Goal: Task Accomplishment & Management: Complete application form

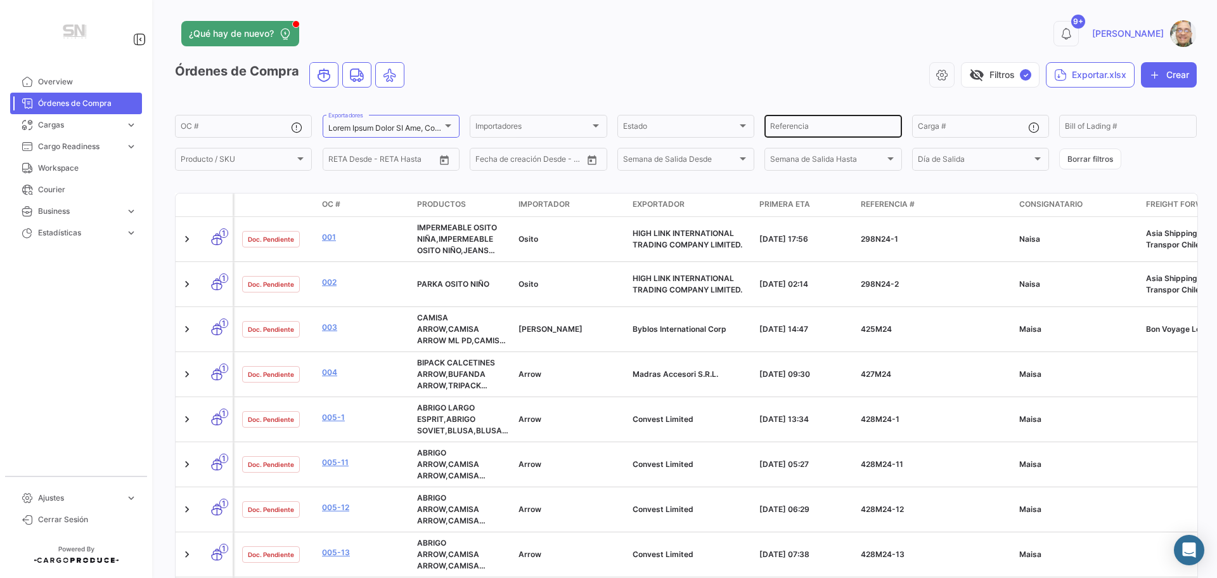
click at [810, 131] on input "Referencia" at bounding box center [833, 128] width 126 height 9
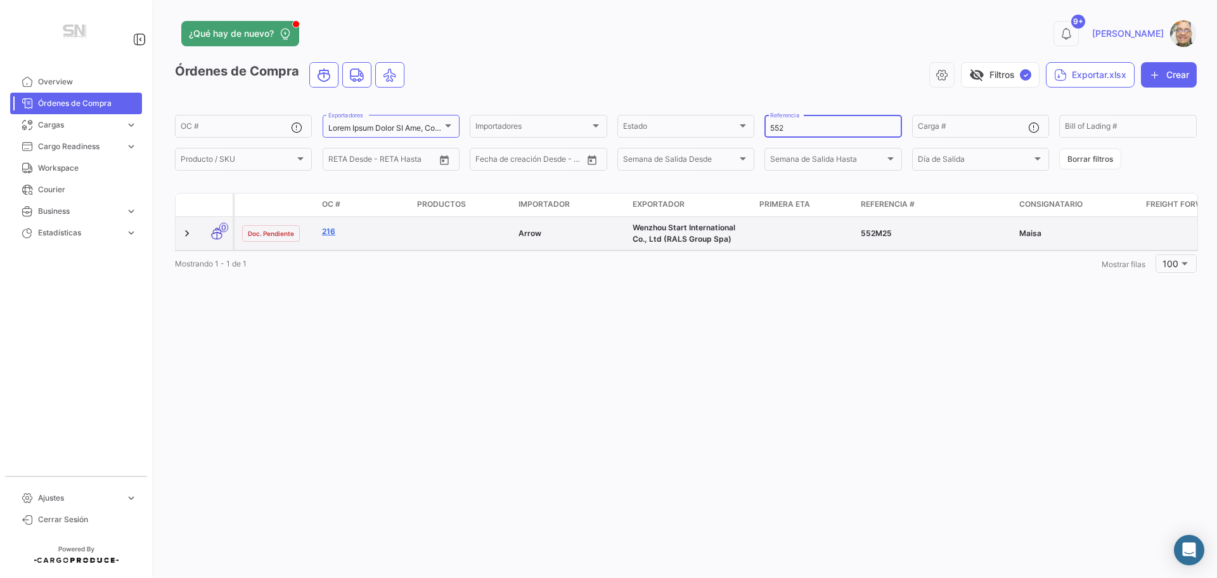
type input "552"
click at [327, 232] on link "216" at bounding box center [364, 231] width 85 height 11
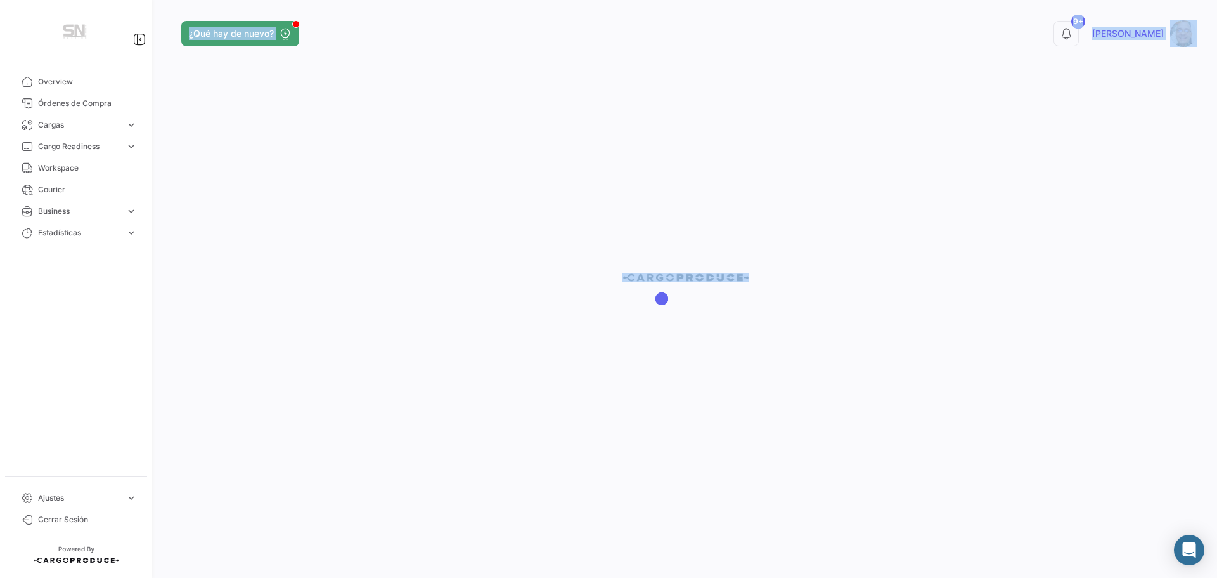
click at [327, 232] on div at bounding box center [686, 289] width 1063 height 578
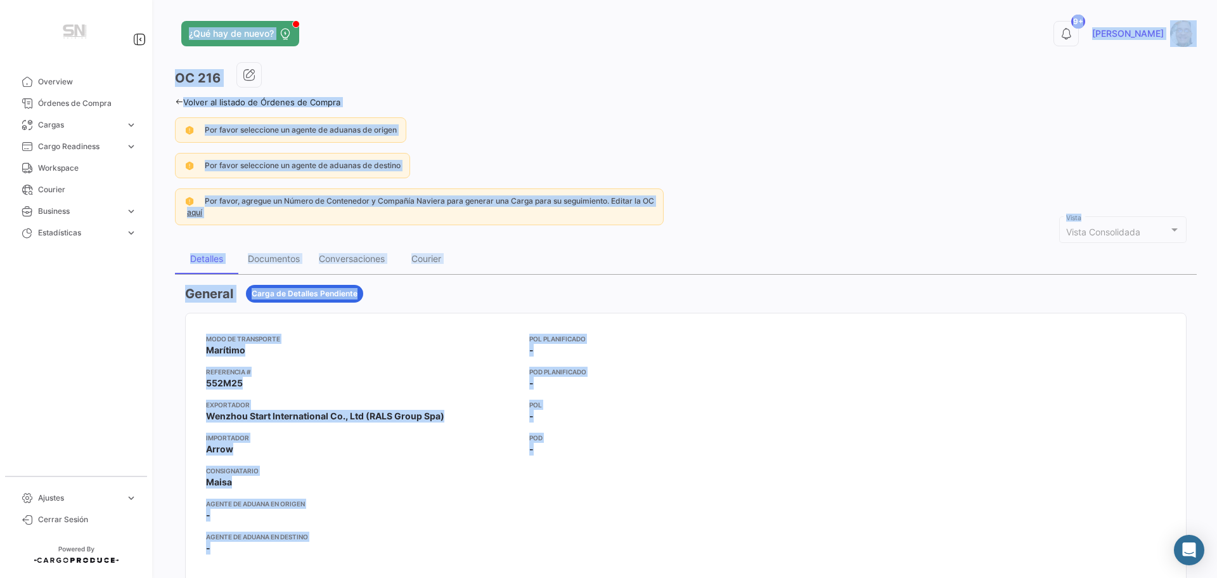
click at [580, 122] on div "Por favor seleccione un agente de aduanas de origen" at bounding box center [686, 129] width 1022 height 25
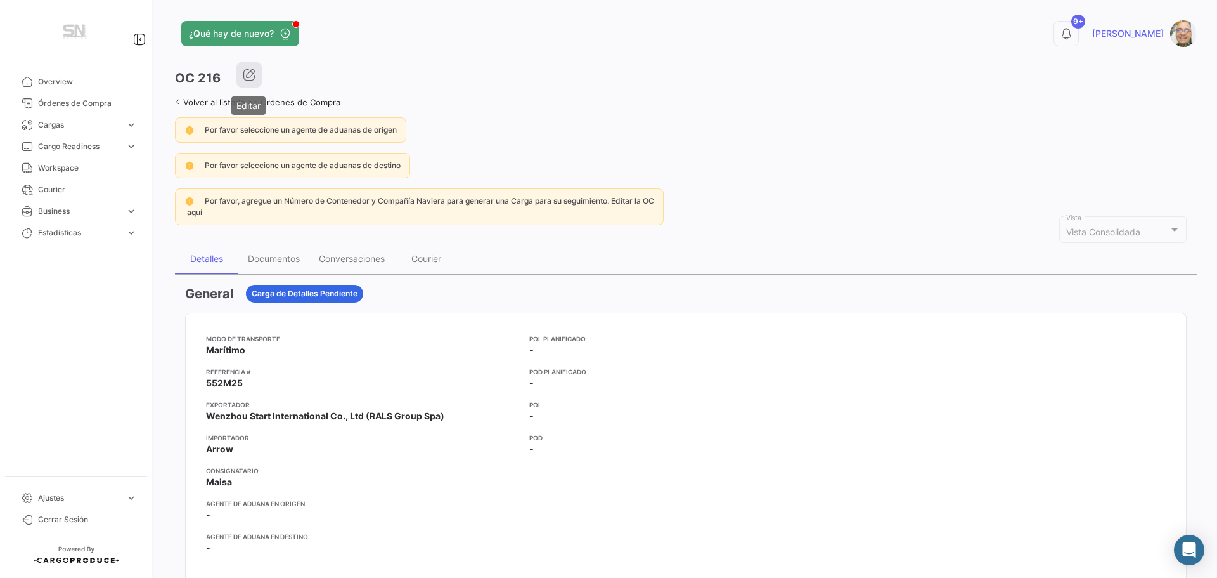
click at [249, 72] on icon "button" at bounding box center [249, 74] width 13 height 13
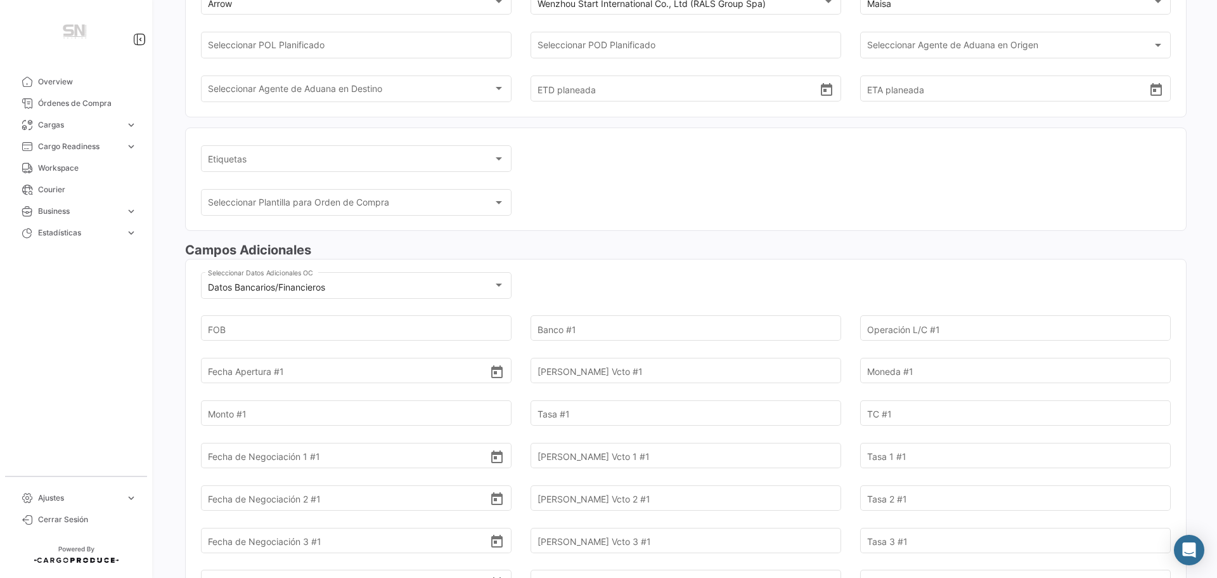
scroll to position [190, 0]
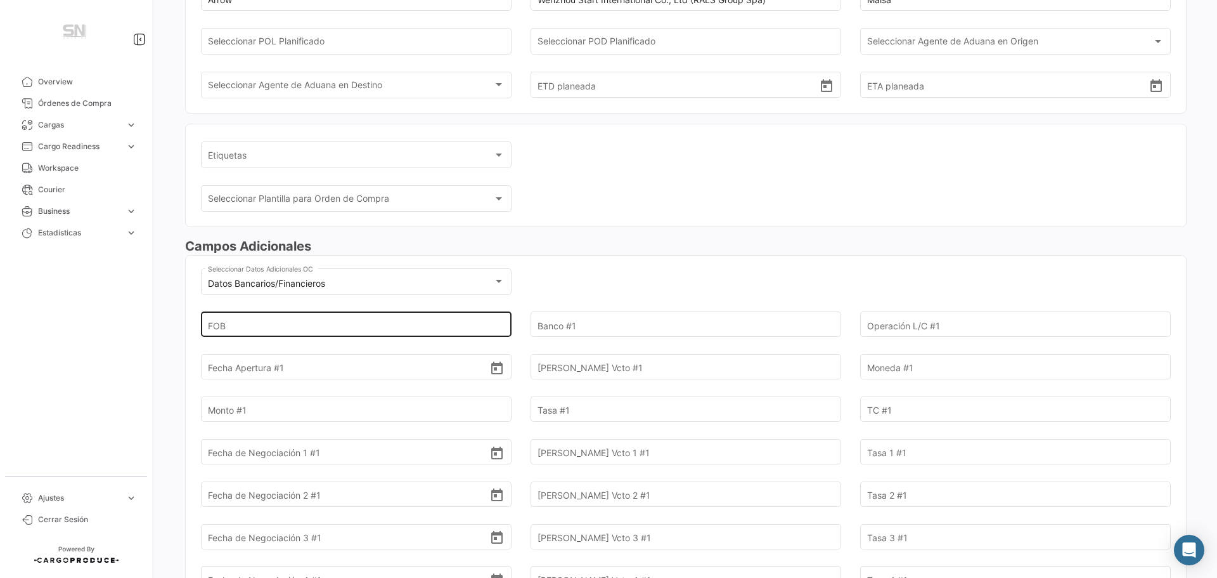
click at [363, 323] on input "FOB" at bounding box center [349, 324] width 282 height 44
type input "15.900,00"
type input "Scotiabank"
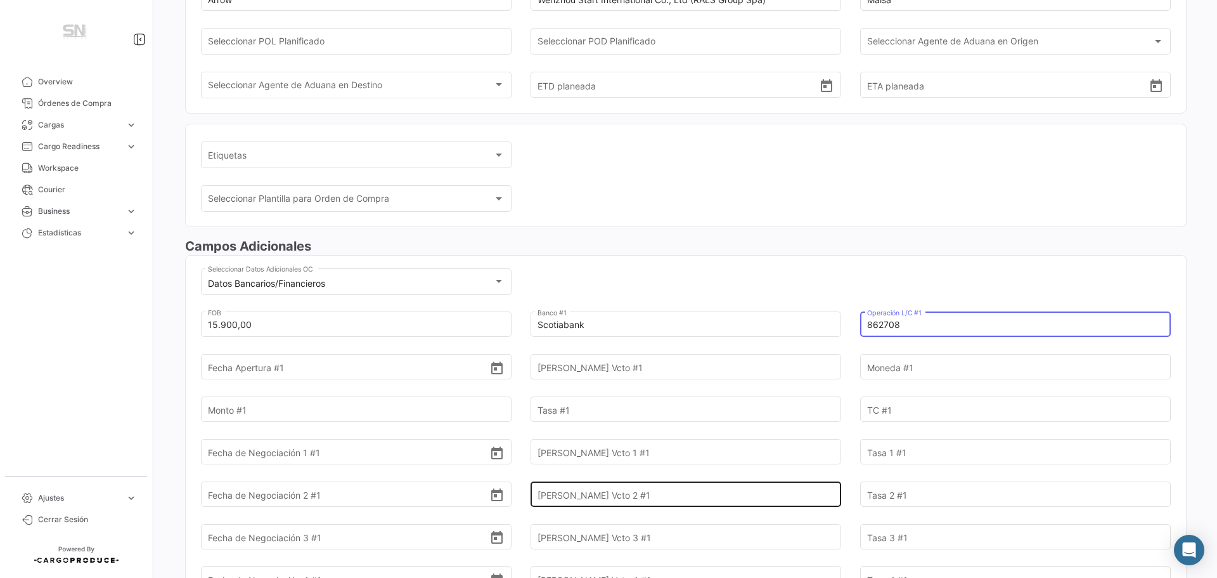
type input "862708"
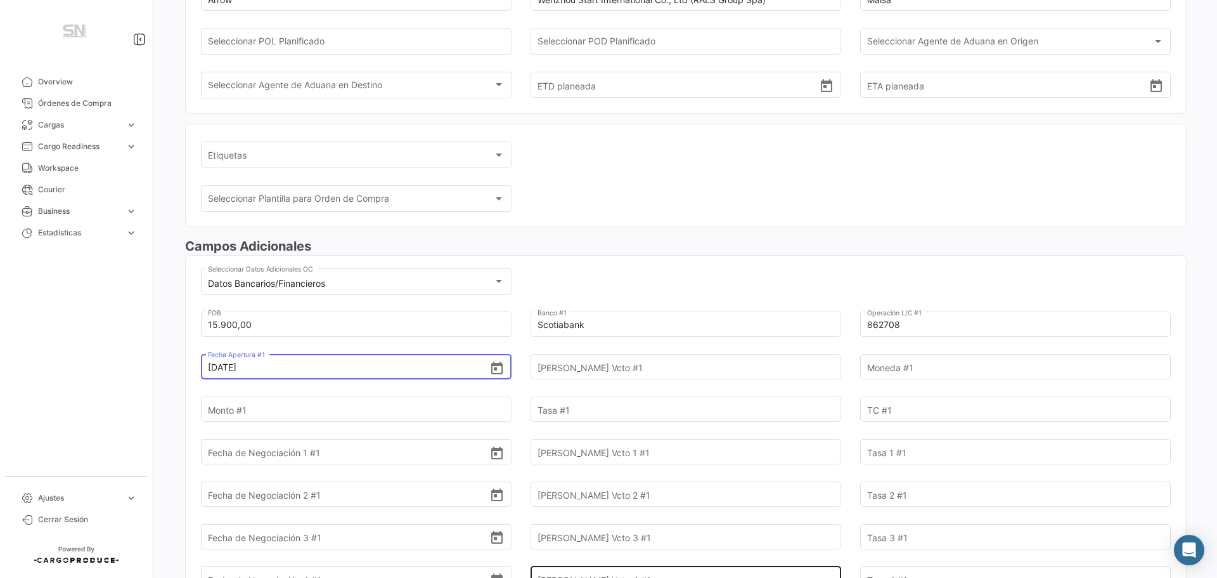
type input "[DATE]"
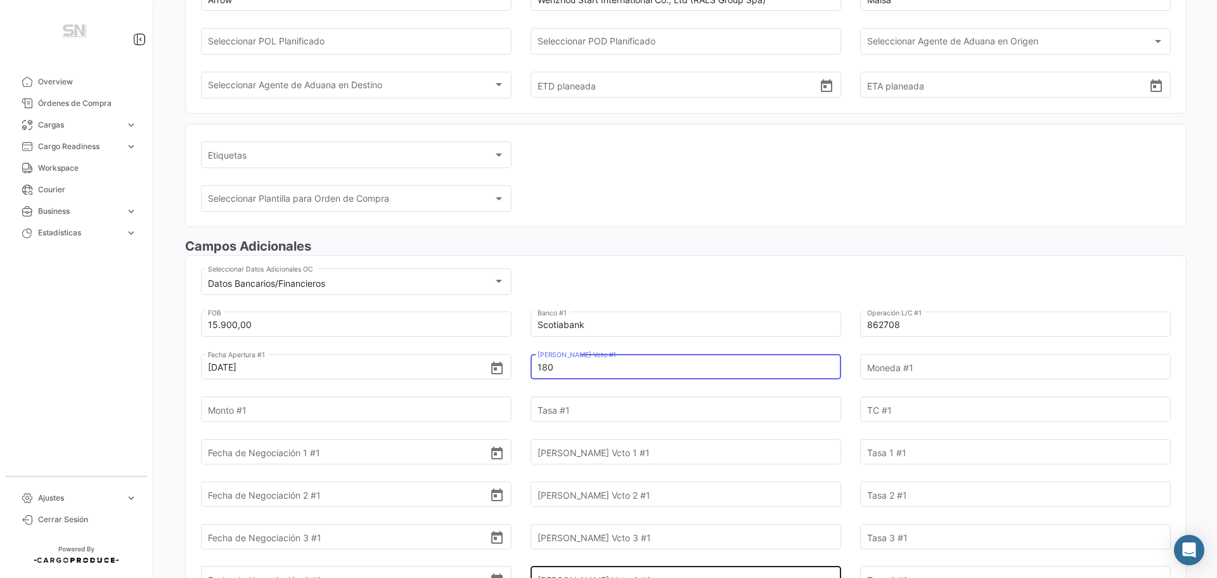
type input "180"
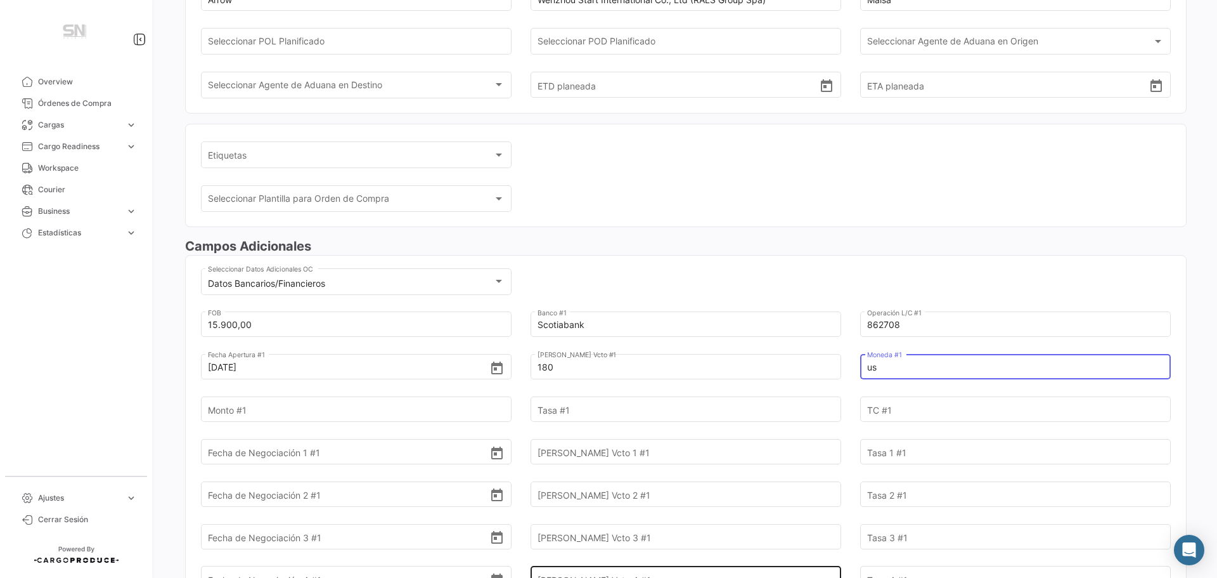
type input "u"
type input "USD"
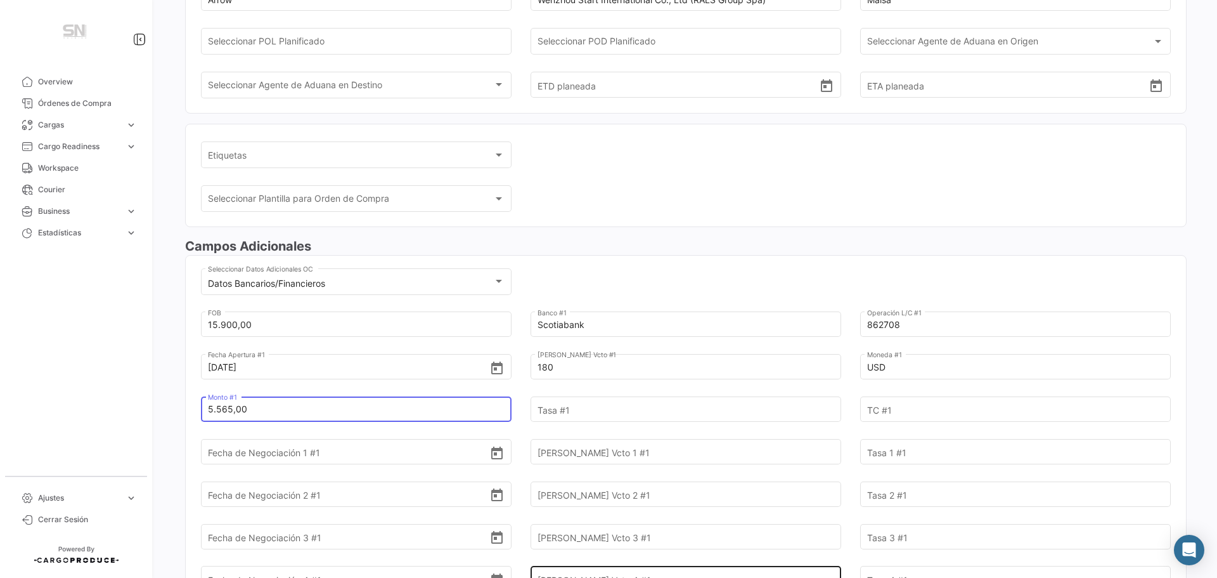
type input "5.565,00"
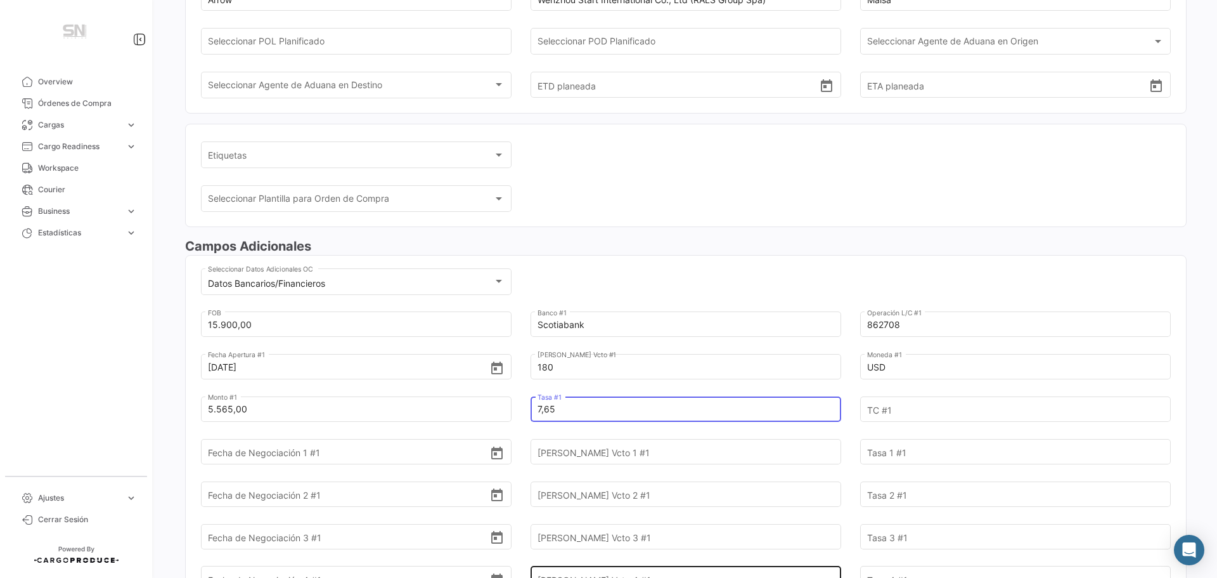
type input "7,65"
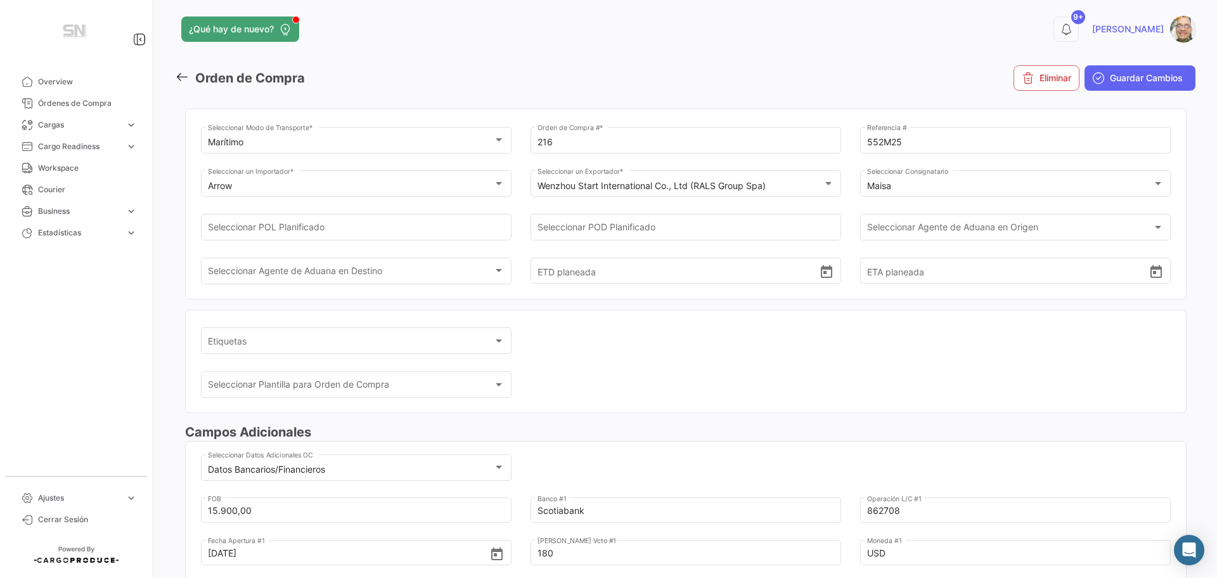
scroll to position [0, 0]
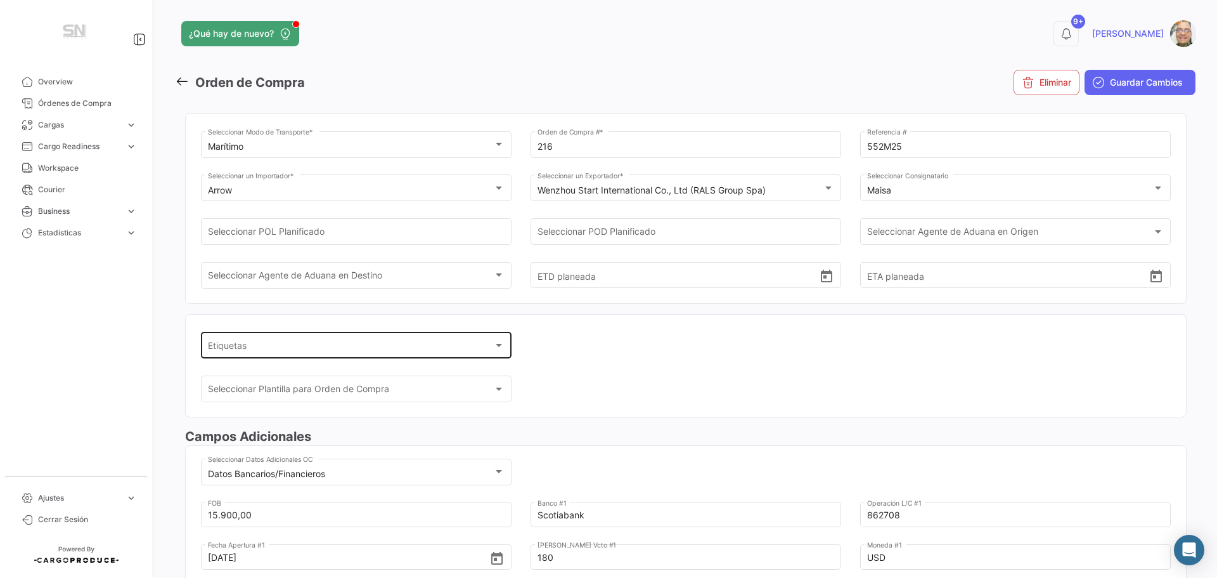
type input "1"
click at [500, 342] on div at bounding box center [498, 345] width 11 height 10
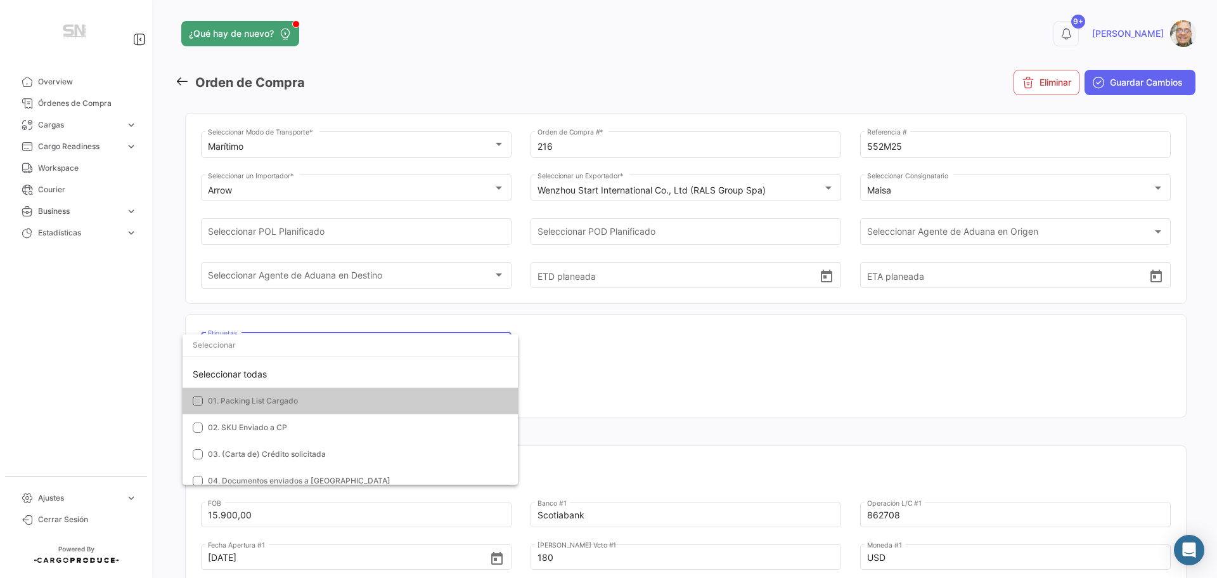
click at [621, 365] on div at bounding box center [608, 289] width 1217 height 578
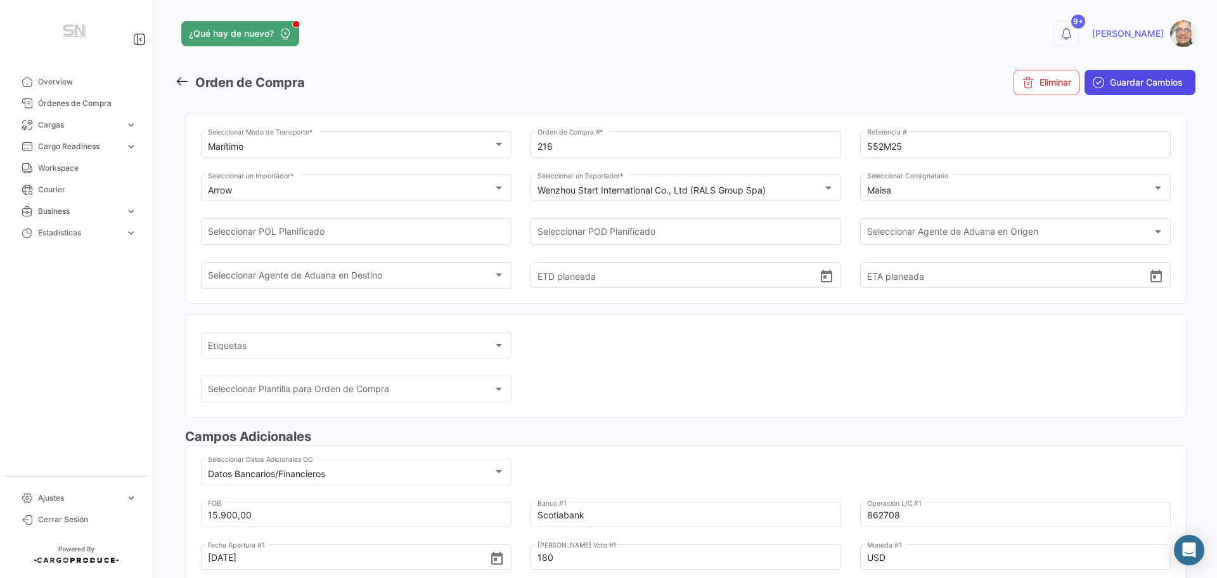
click at [1127, 84] on span "Guardar Cambios" at bounding box center [1146, 82] width 73 height 13
